Goal: Task Accomplishment & Management: Manage account settings

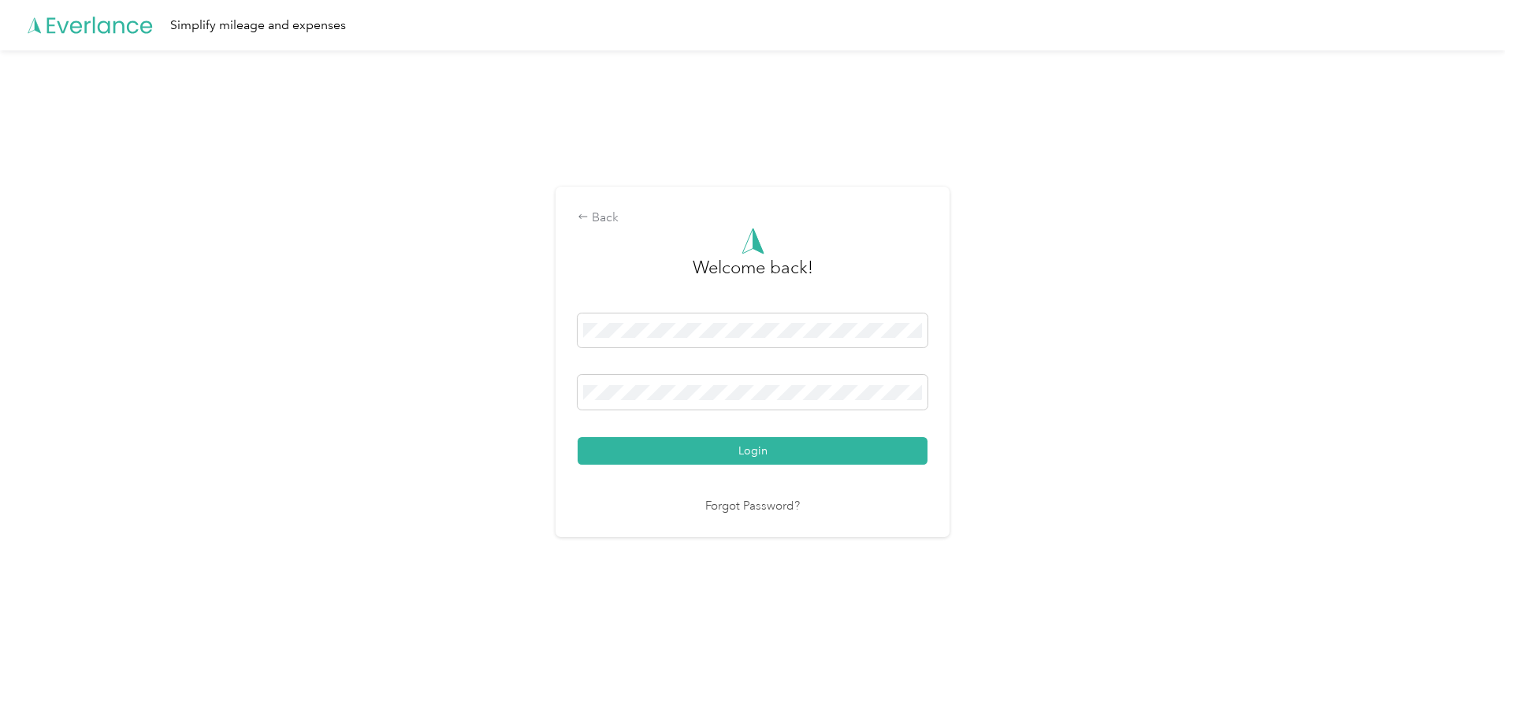
click at [735, 452] on button "Login" at bounding box center [753, 451] width 350 height 28
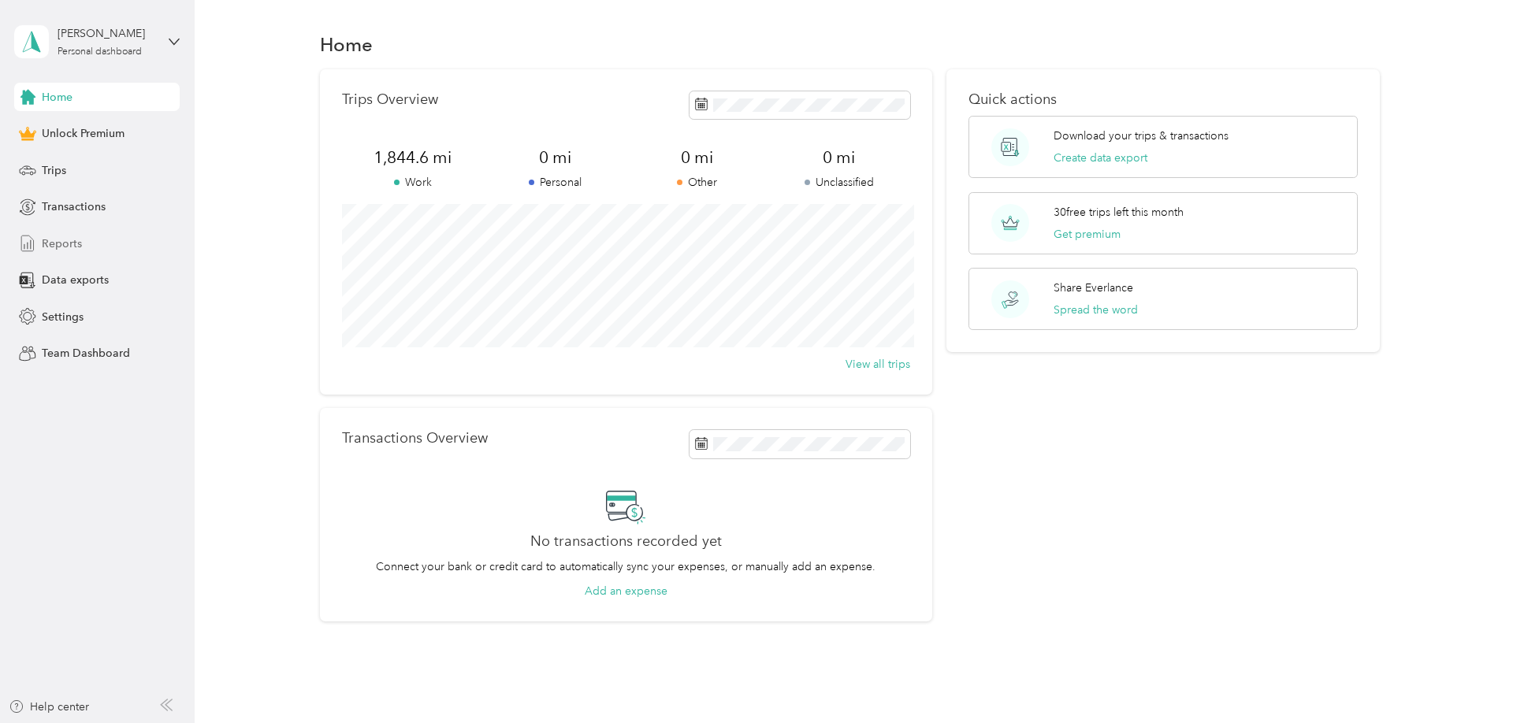
click at [69, 240] on span "Reports" at bounding box center [62, 244] width 40 height 17
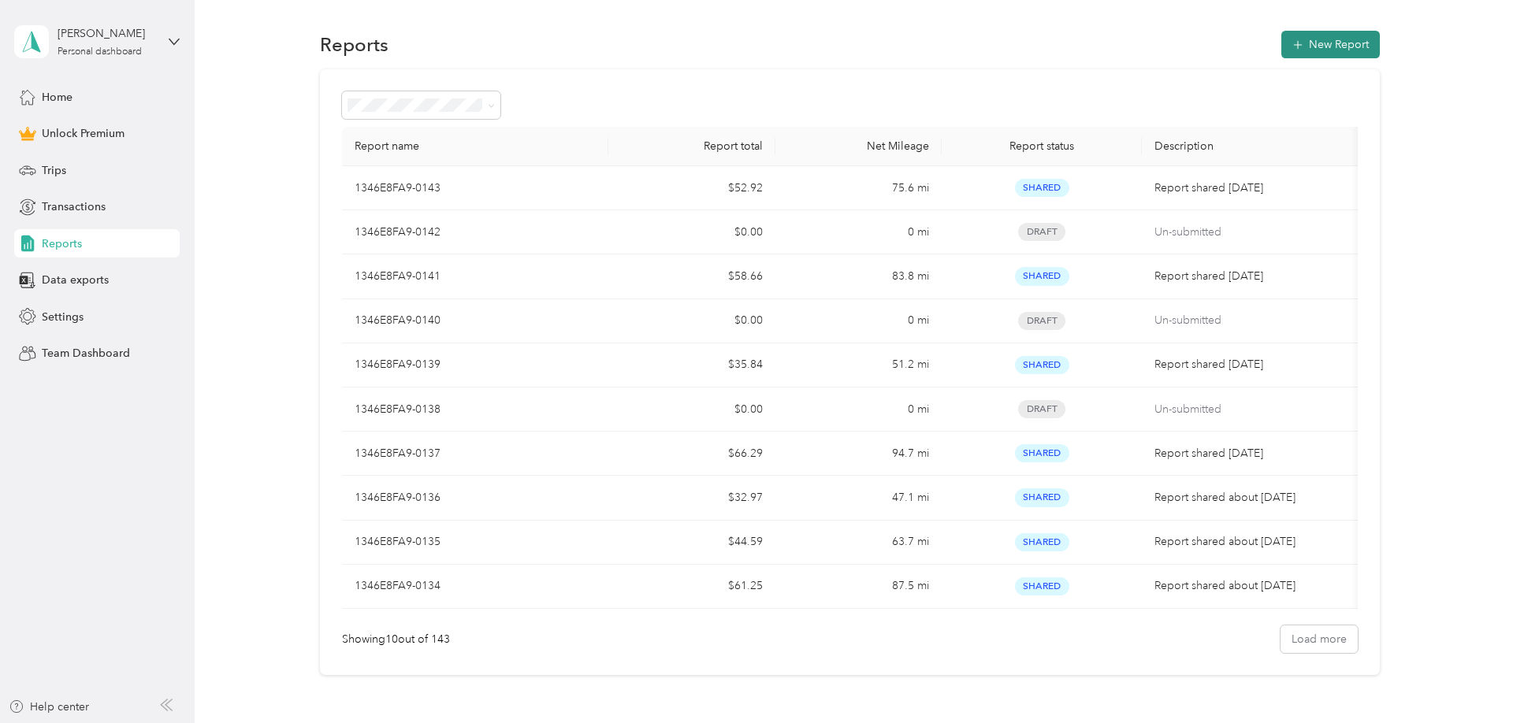
click at [1346, 31] on button "New Report" at bounding box center [1330, 45] width 98 height 28
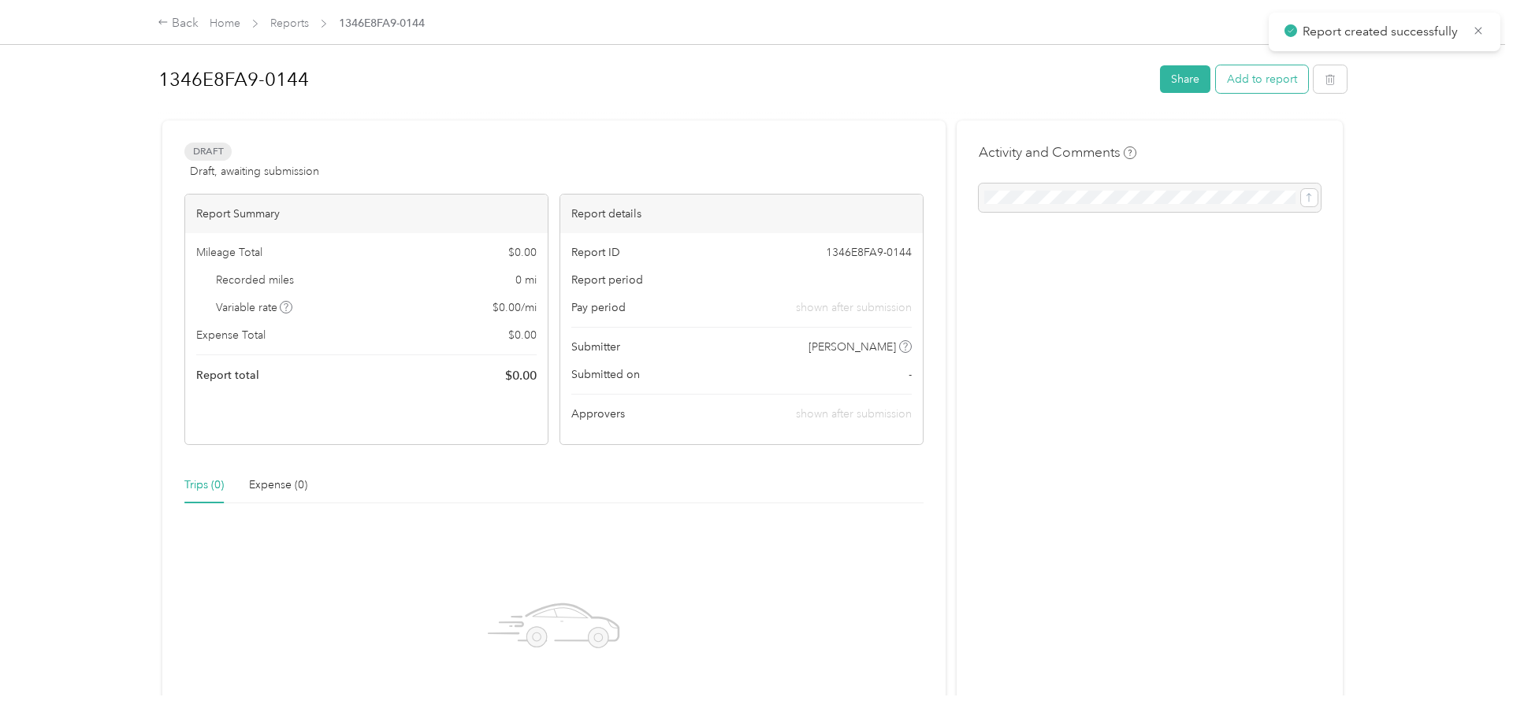
click at [1271, 79] on button "Add to report" at bounding box center [1262, 79] width 92 height 28
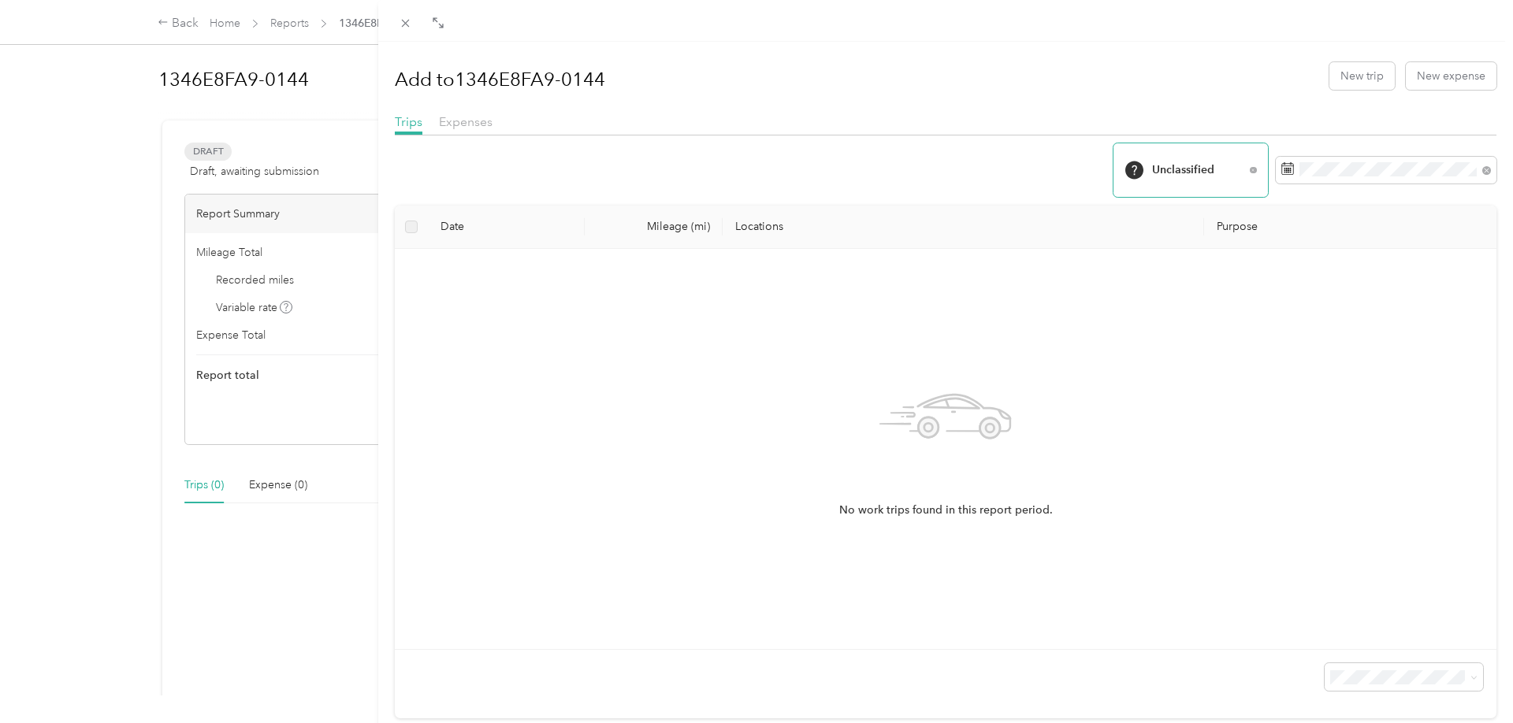
click at [1256, 165] on div "Unclassified" at bounding box center [1190, 170] width 154 height 54
click at [1202, 217] on span "All Purposes" at bounding box center [1211, 211] width 118 height 17
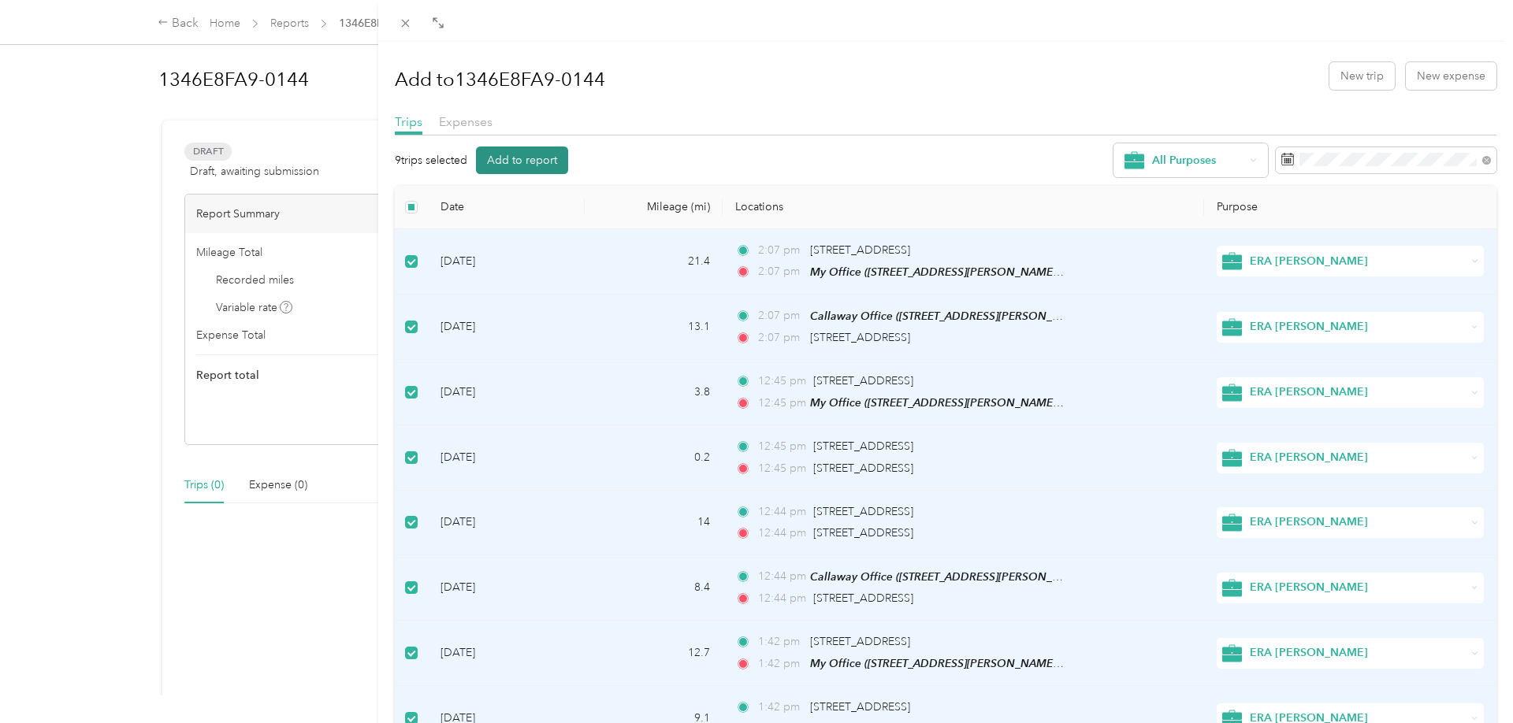
click at [522, 151] on button "Add to report" at bounding box center [522, 161] width 92 height 28
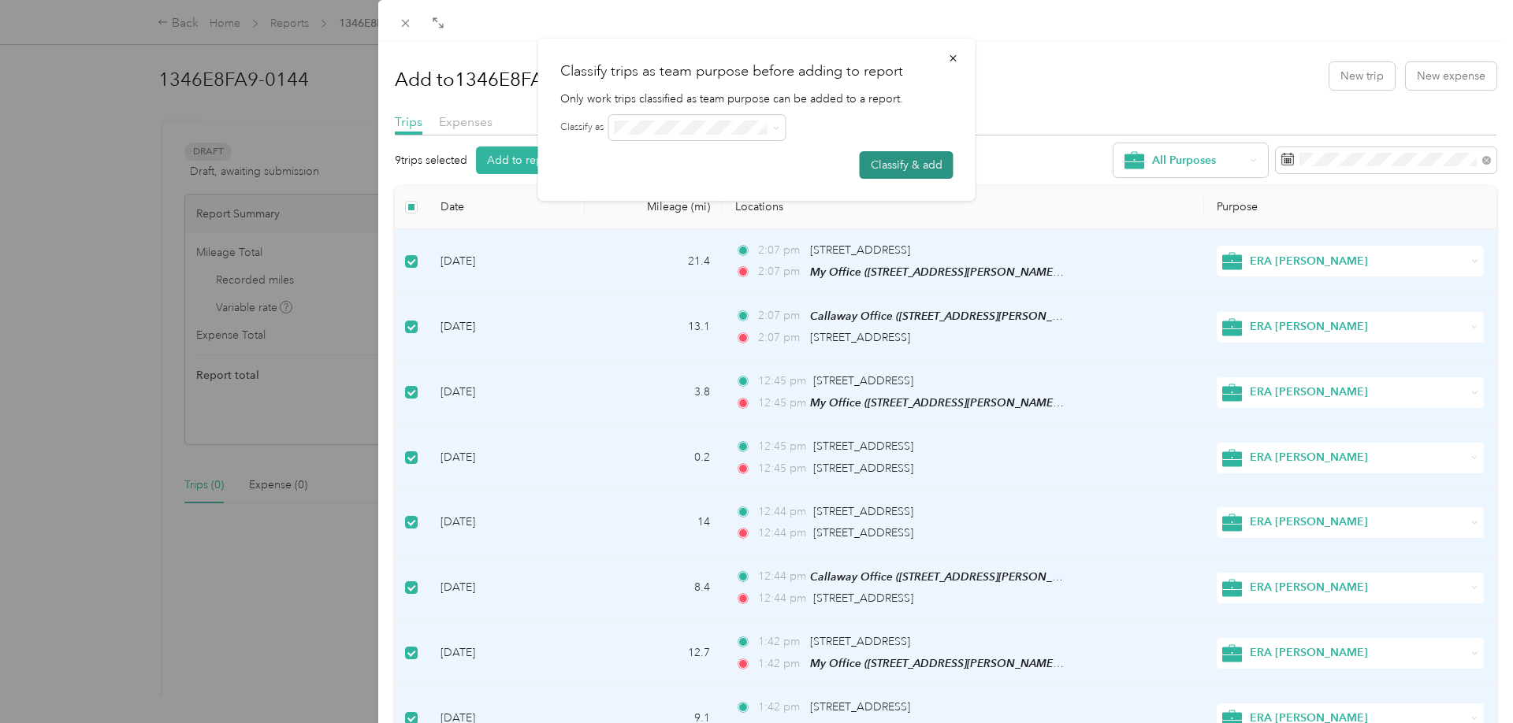
click at [928, 164] on button "Classify & add" at bounding box center [907, 165] width 94 height 28
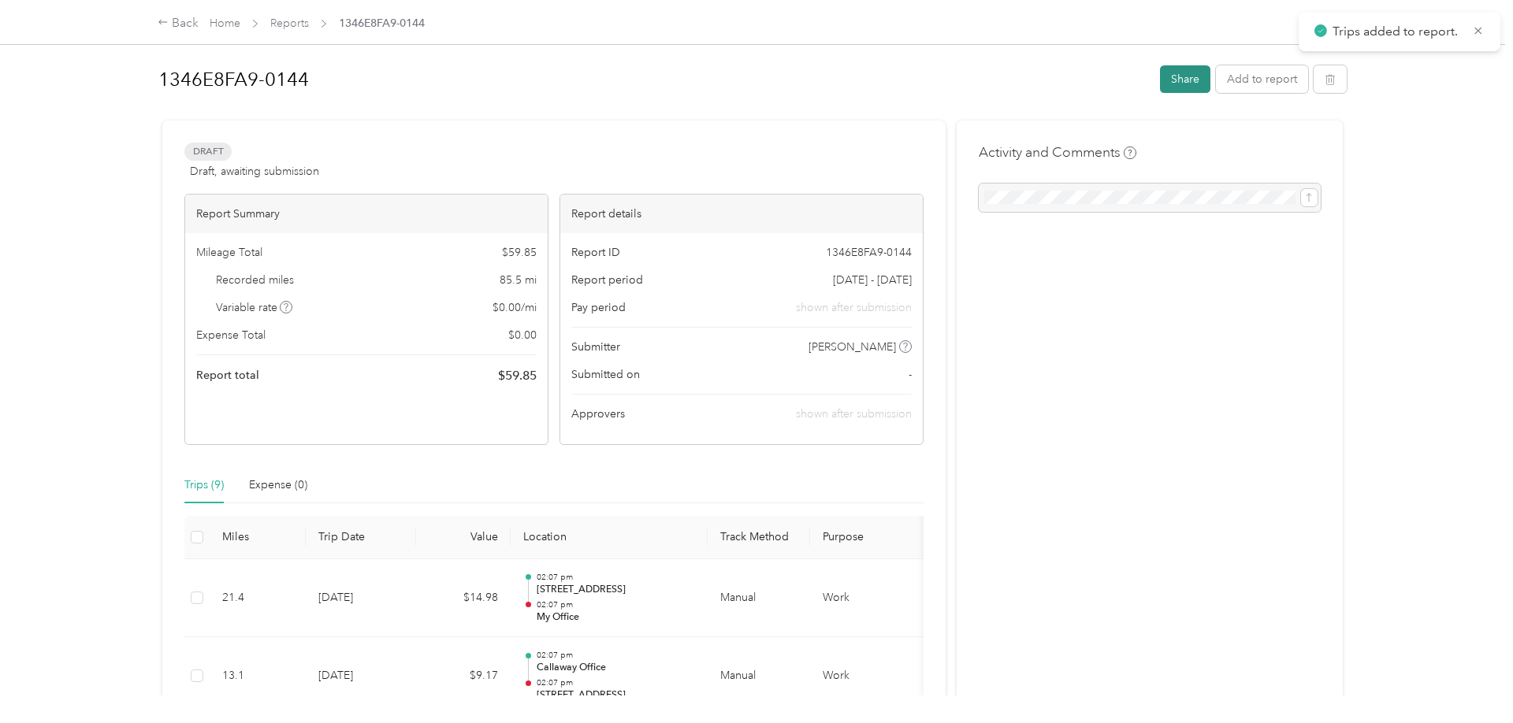
click at [1199, 76] on button "Share" at bounding box center [1185, 79] width 50 height 28
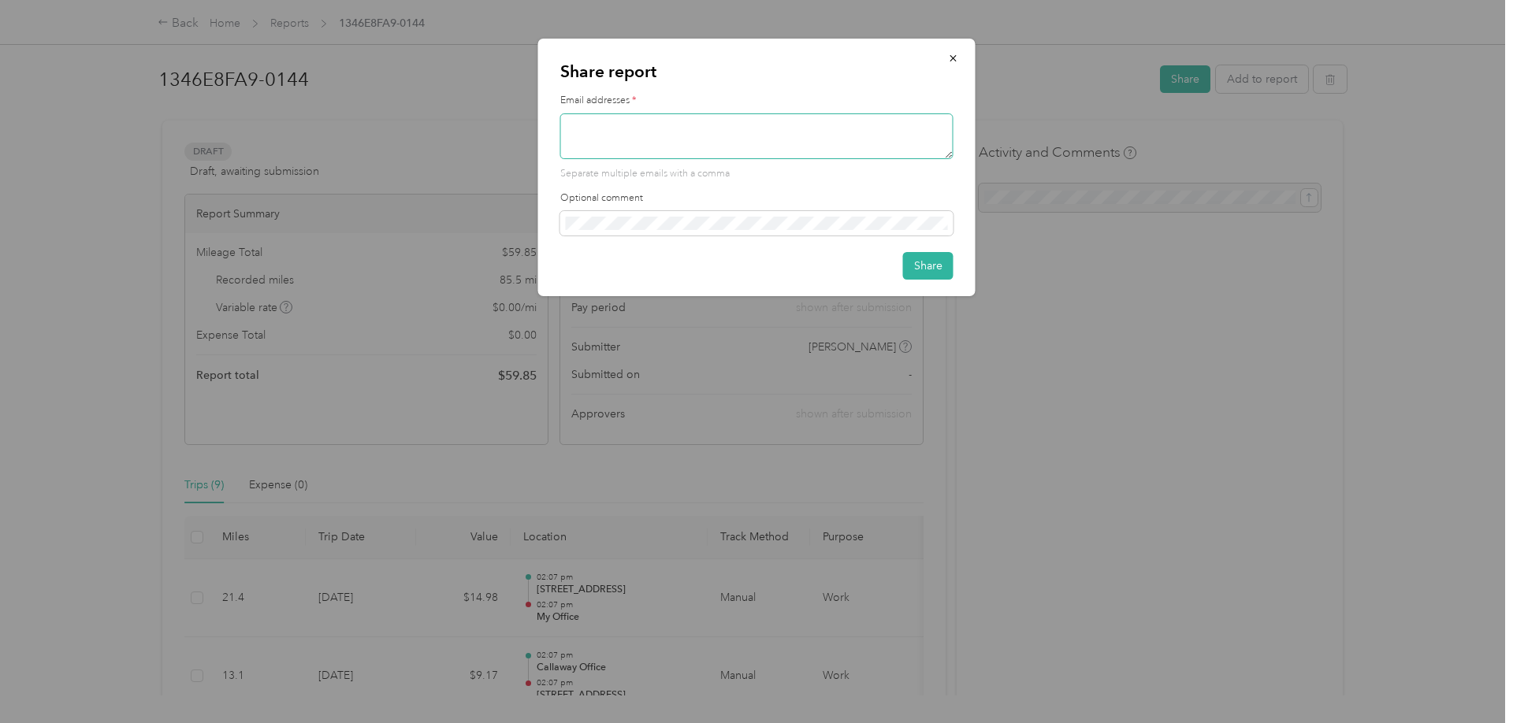
drag, startPoint x: 683, startPoint y: 128, endPoint x: 704, endPoint y: 122, distance: 22.2
click at [688, 128] on textarea at bounding box center [756, 136] width 393 height 46
type textarea "[PERSON_NAME][EMAIL_ADDRESS][DOMAIN_NAME]"
click at [938, 262] on button "Share" at bounding box center [928, 266] width 50 height 28
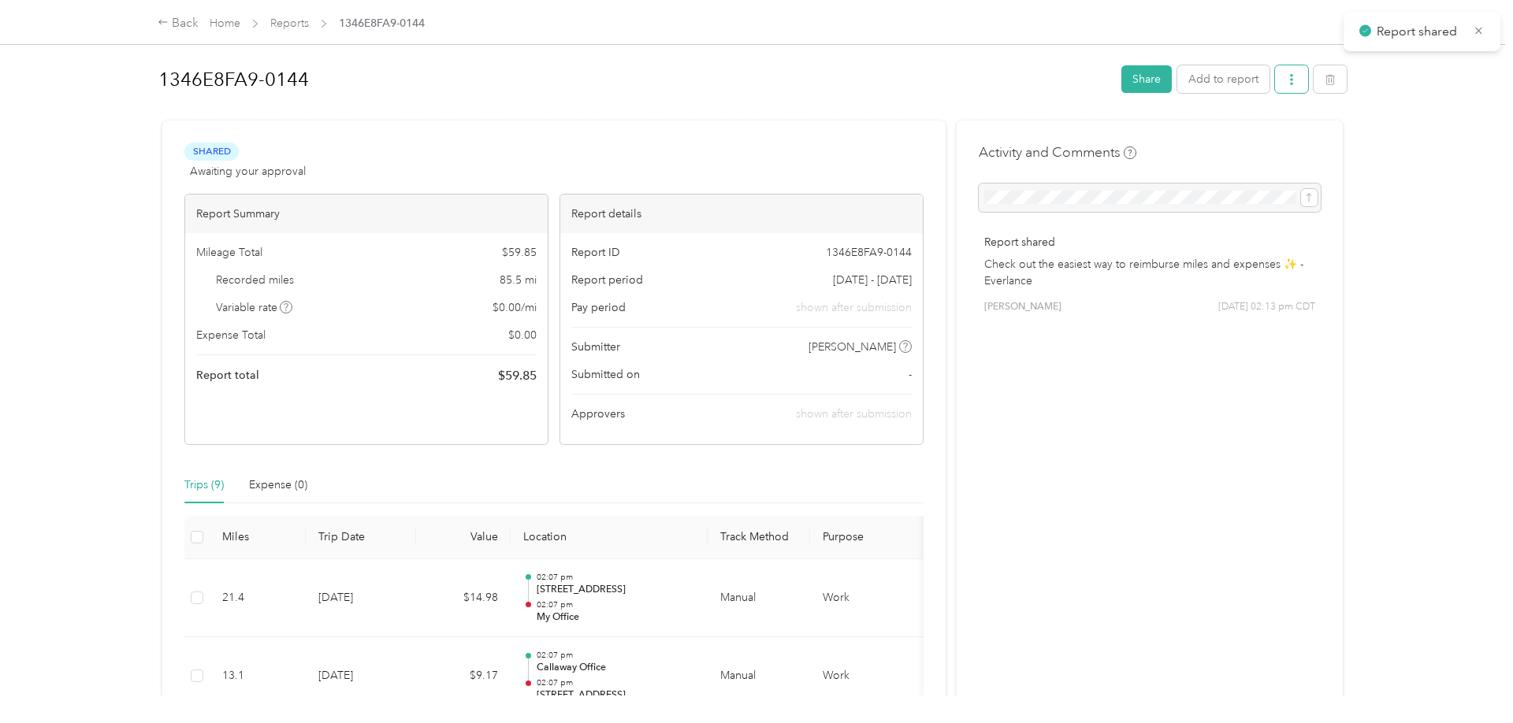
click at [1297, 81] on icon "button" at bounding box center [1291, 79] width 11 height 11
click at [1256, 130] on span "Download" at bounding box center [1254, 137] width 52 height 17
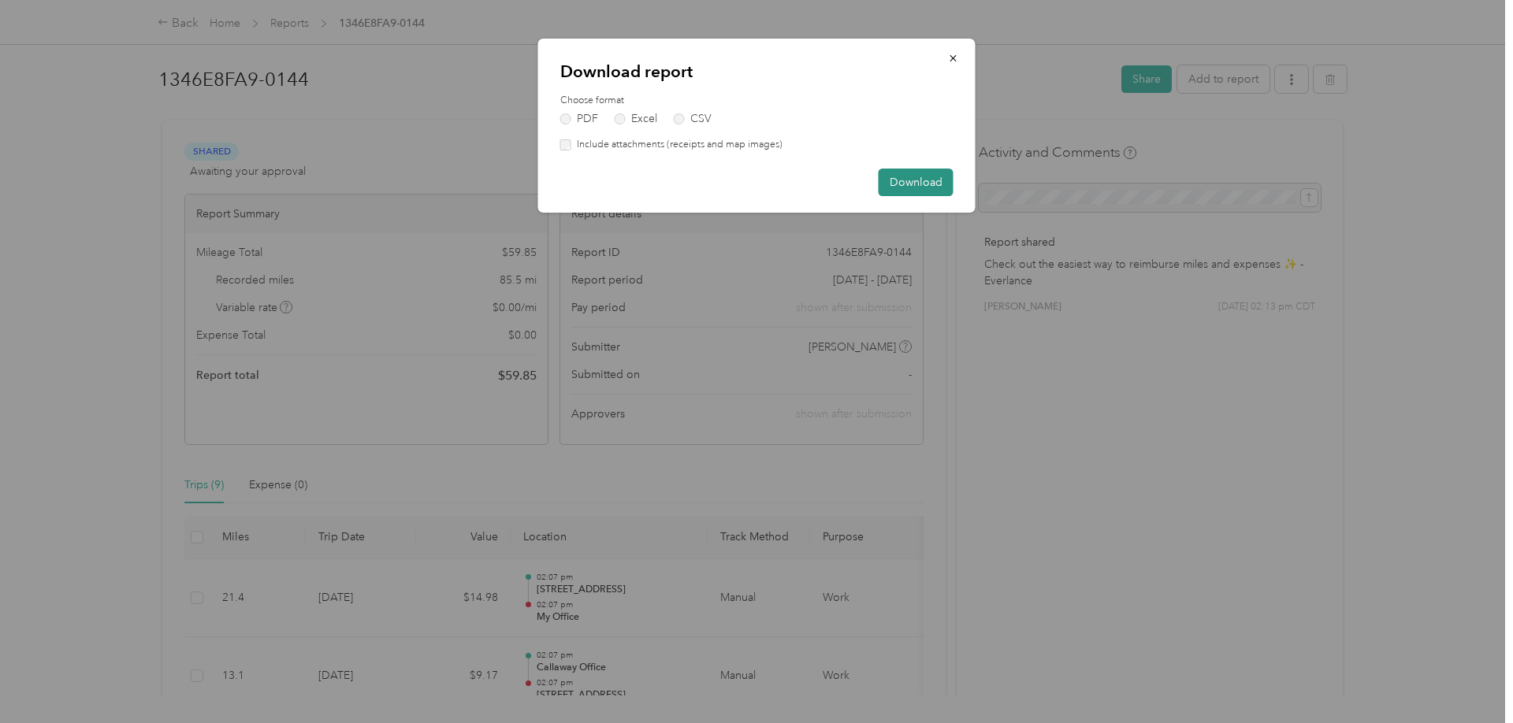
click at [939, 177] on button "Download" at bounding box center [916, 183] width 75 height 28
